Goal: Information Seeking & Learning: Learn about a topic

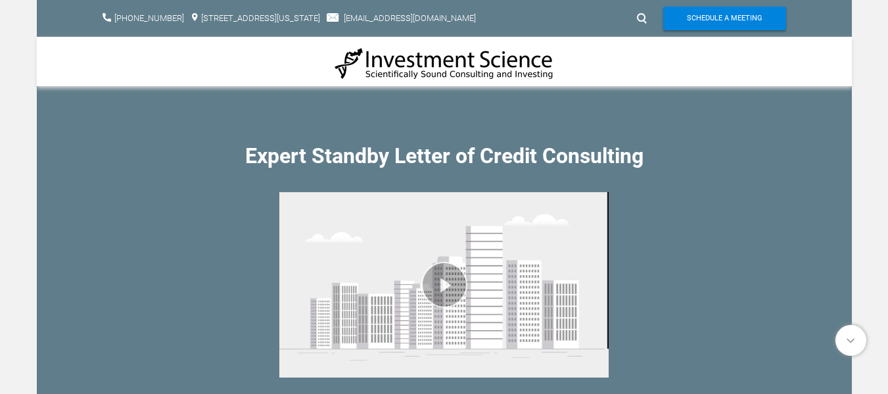
drag, startPoint x: 446, startPoint y: 87, endPoint x: 436, endPoint y: 76, distance: 15.8
click at [446, 87] on div "Expert Standby Letter of Credit Consulting Play Current Time 0:00 / Duration Ti…" at bounding box center [444, 256] width 815 height 340
click at [436, 74] on img at bounding box center [445, 64] width 220 height 34
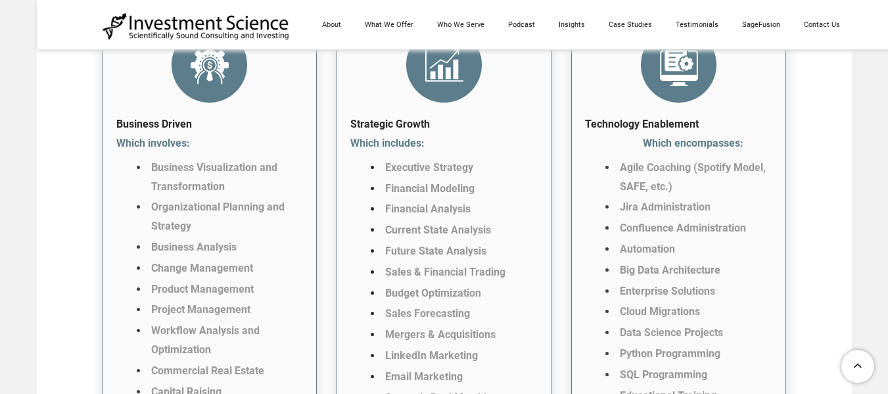
scroll to position [2892, 0]
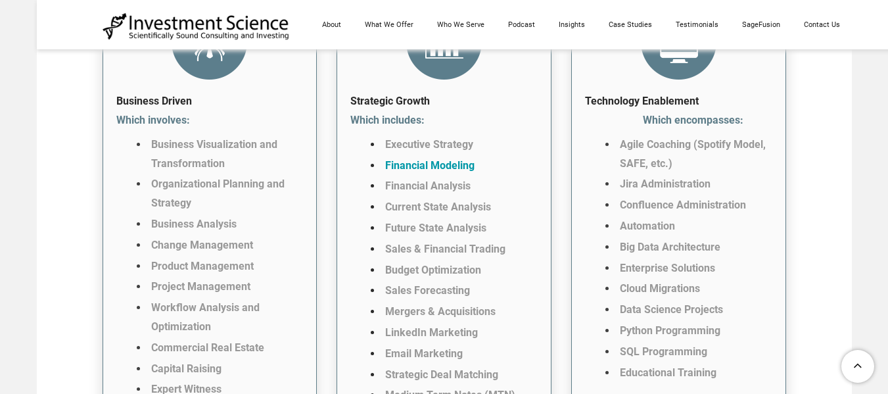
click at [460, 172] on link "Financial Modeling" at bounding box center [429, 165] width 89 height 12
